Goal: Book appointment/travel/reservation

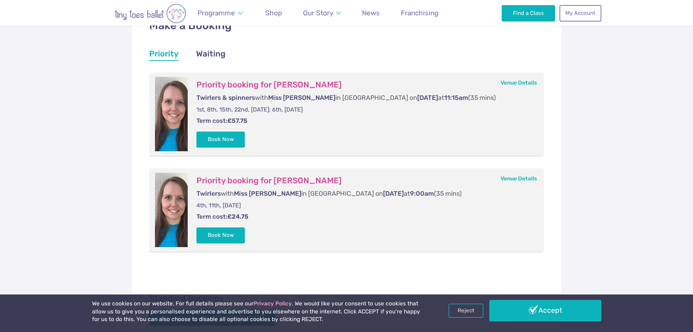
scroll to position [146, 0]
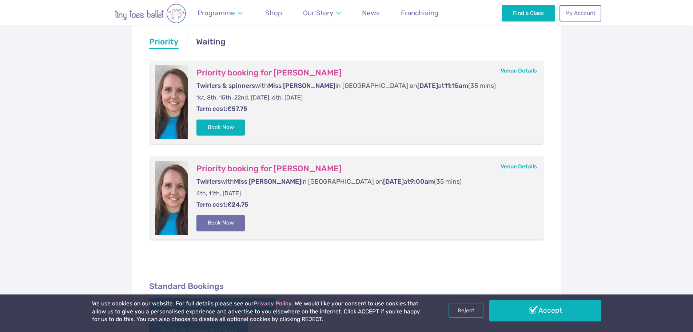
click at [223, 222] on button "Book Now" at bounding box center [221, 223] width 49 height 16
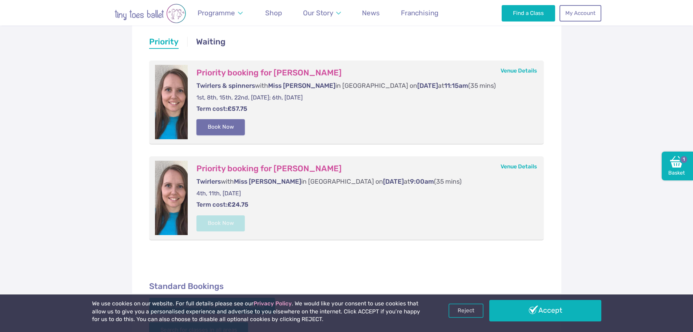
click at [224, 125] on button "Book Now" at bounding box center [221, 127] width 49 height 16
click at [679, 165] on img at bounding box center [676, 161] width 13 height 13
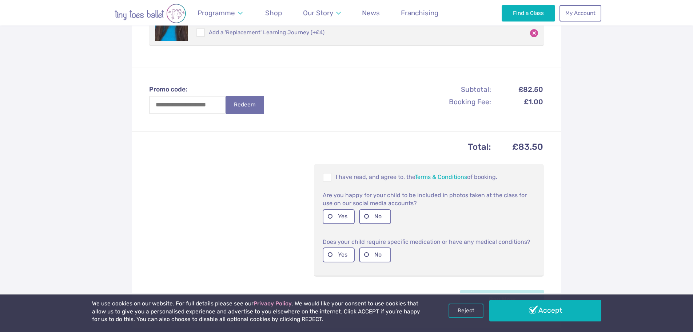
scroll to position [291, 0]
click at [328, 173] on span at bounding box center [328, 176] width 8 height 7
click at [380, 246] on label "No" at bounding box center [375, 253] width 32 height 15
click at [341, 207] on label "Yes" at bounding box center [339, 214] width 32 height 15
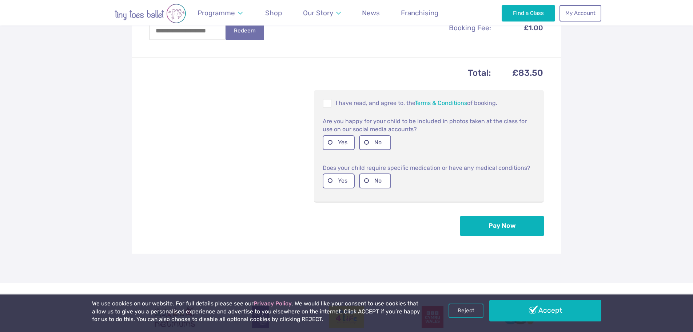
scroll to position [364, 0]
click at [500, 219] on button "Pay Now" at bounding box center [502, 225] width 84 height 20
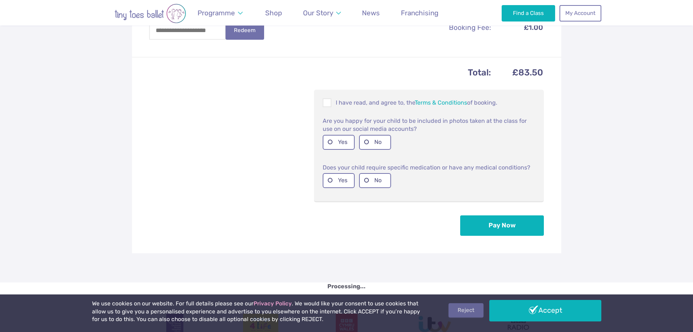
click at [467, 310] on link "Reject" at bounding box center [466, 310] width 35 height 14
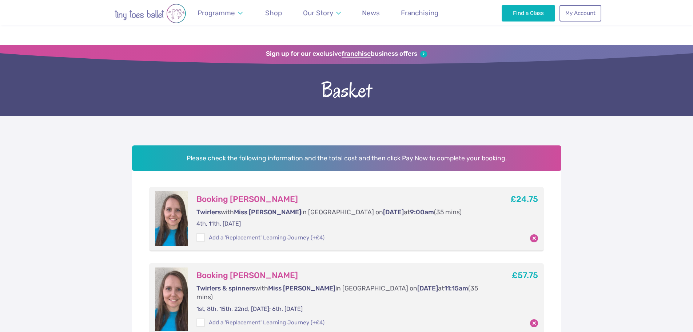
scroll to position [364, 0]
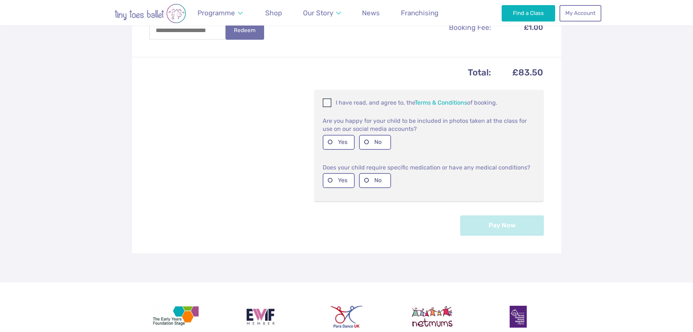
click at [327, 100] on span at bounding box center [328, 103] width 8 height 7
click at [337, 135] on label "Yes" at bounding box center [339, 142] width 32 height 15
click at [379, 173] on label "No" at bounding box center [375, 180] width 32 height 15
click at [497, 215] on button "Pay Now" at bounding box center [502, 225] width 84 height 20
